Goal: Information Seeking & Learning: Learn about a topic

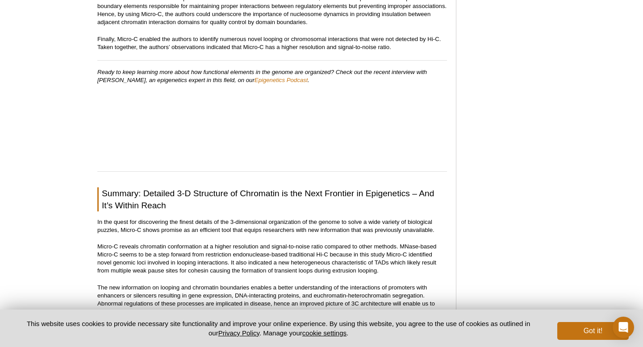
scroll to position [1135, 0]
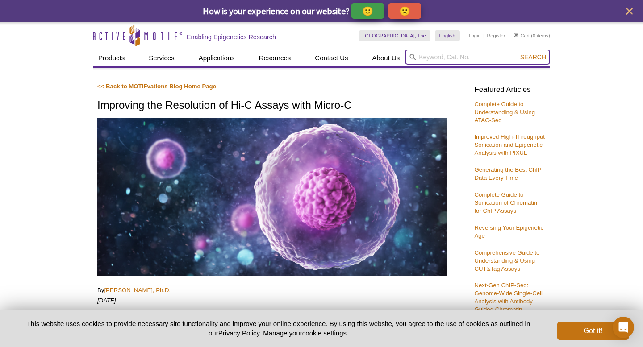
click at [441, 53] on input "search" at bounding box center [477, 57] width 145 height 15
type input "Micro-C"
click at [517, 53] on button "Search" at bounding box center [532, 57] width 31 height 8
